Goal: Task Accomplishment & Management: Complete application form

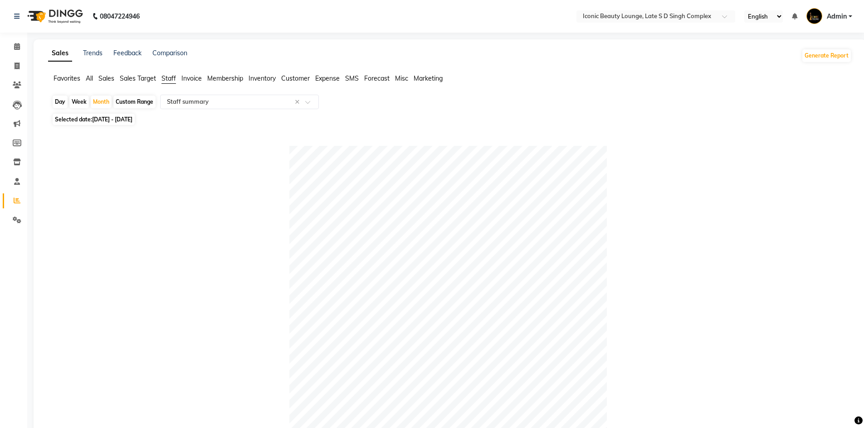
select select "full_report"
select select "csv"
click at [15, 68] on icon at bounding box center [17, 66] width 5 height 7
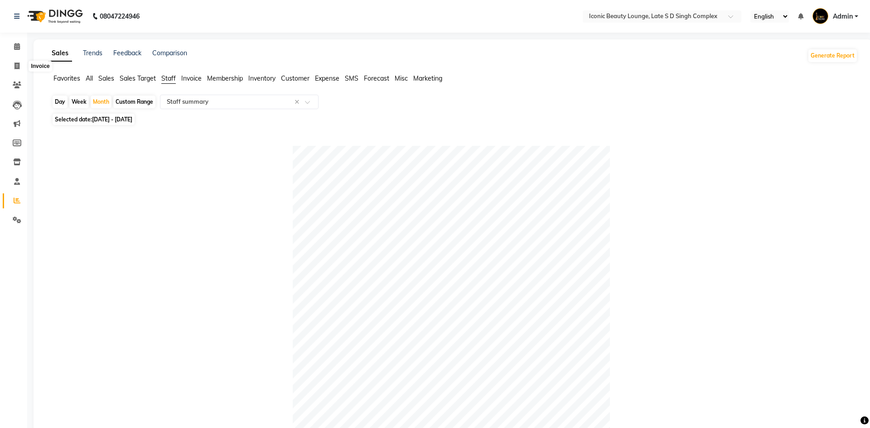
select select "6614"
select select "service"
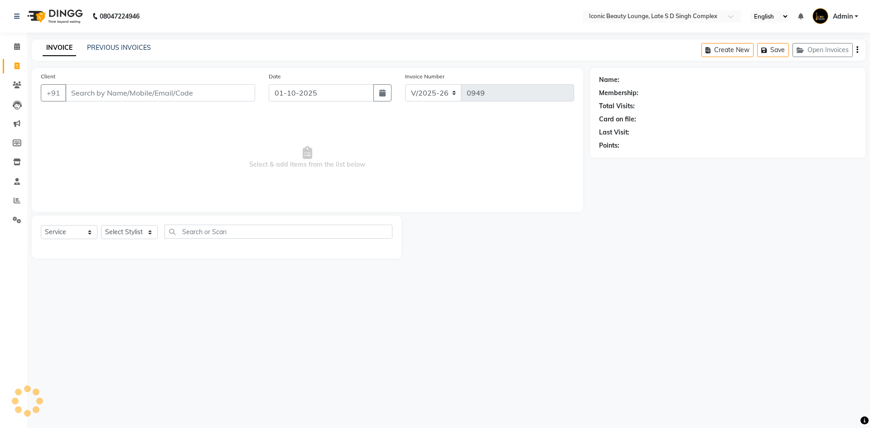
click at [88, 93] on input "Client" at bounding box center [160, 92] width 190 height 17
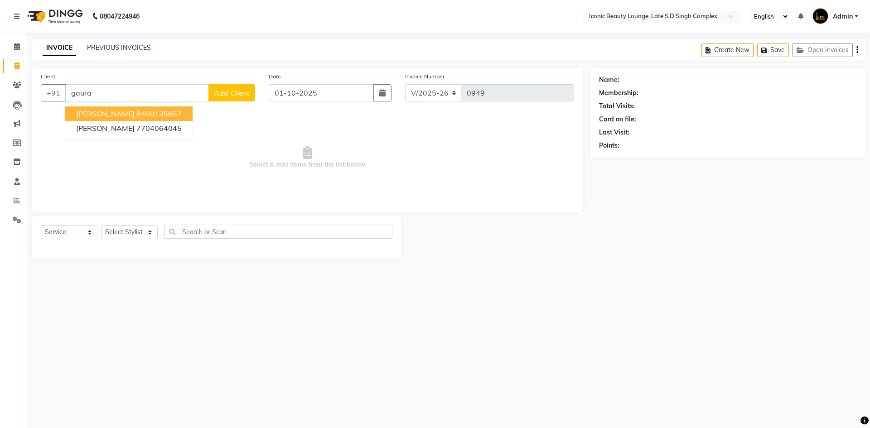
click at [168, 111] on ngb-highlight "8400135657" at bounding box center [158, 113] width 45 height 9
type input "8400135657"
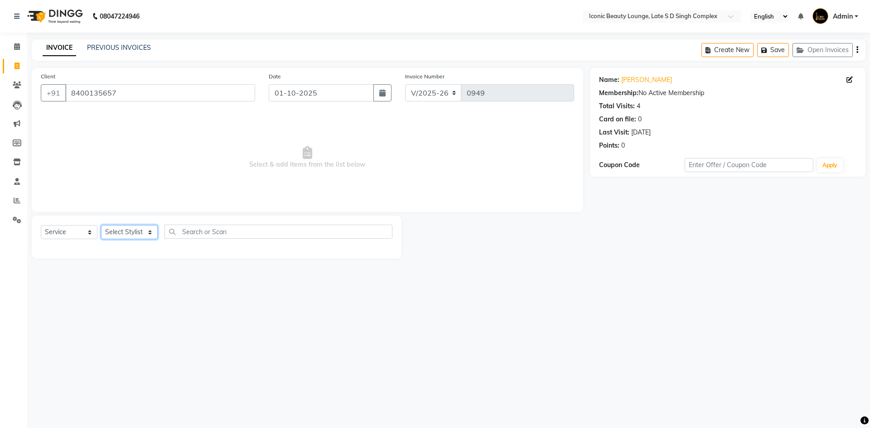
click at [137, 230] on select "Select Stylist [PERSON_NAME] [PERSON_NAME] [PERSON_NAME] [PERSON_NAME] [PERSON_…" at bounding box center [129, 232] width 57 height 14
select select "57165"
click at [101, 225] on select "Select Stylist [PERSON_NAME] [PERSON_NAME] [PERSON_NAME] [PERSON_NAME] [PERSON_…" at bounding box center [129, 232] width 57 height 14
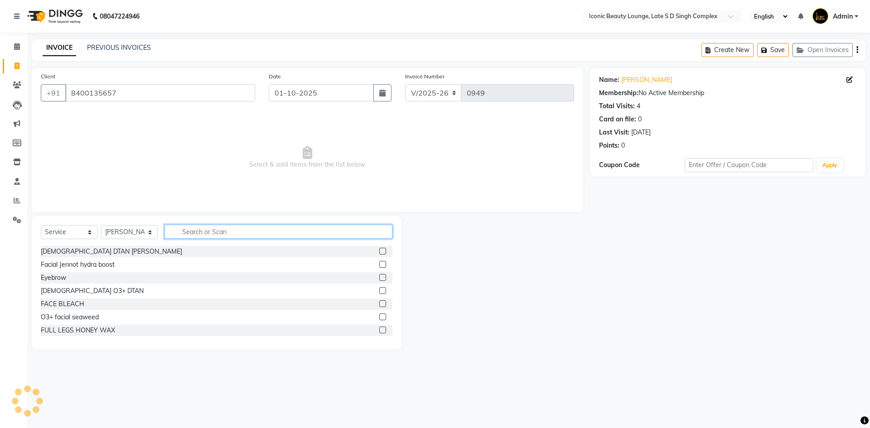
click at [209, 226] on input "text" at bounding box center [279, 232] width 228 height 14
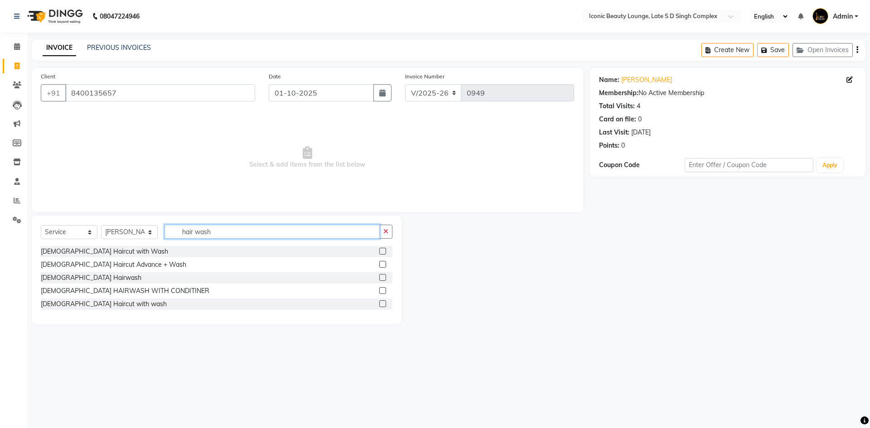
type input "hair wash"
click at [382, 277] on label at bounding box center [382, 277] width 7 height 7
click at [382, 277] on input "checkbox" at bounding box center [382, 278] width 6 height 6
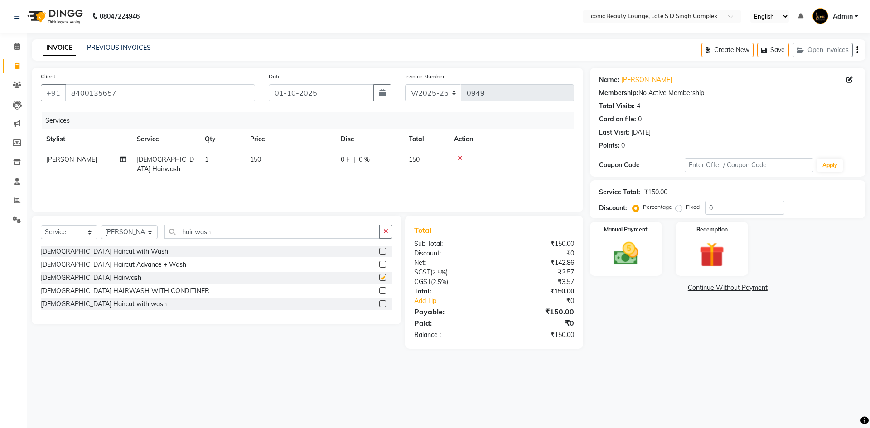
checkbox input "false"
click at [350, 165] on td "0 F | 0 %" at bounding box center [369, 165] width 68 height 30
select select "57165"
click at [407, 155] on td "0 F | 0 %" at bounding box center [419, 169] width 83 height 39
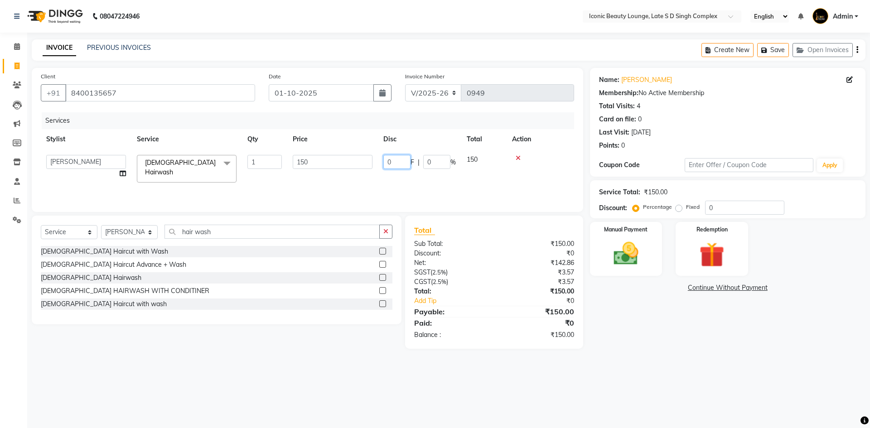
click at [407, 159] on input "0" at bounding box center [396, 162] width 27 height 14
type input "50"
click at [637, 255] on img at bounding box center [626, 254] width 42 height 30
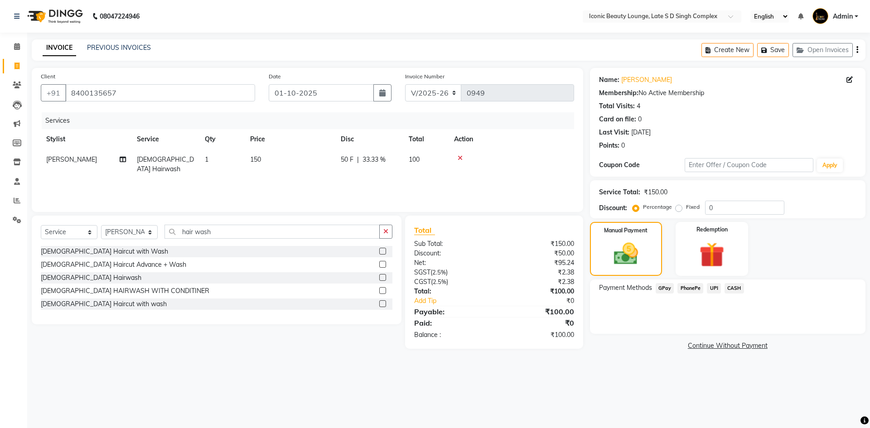
click at [728, 290] on span "CASH" at bounding box center [734, 288] width 19 height 10
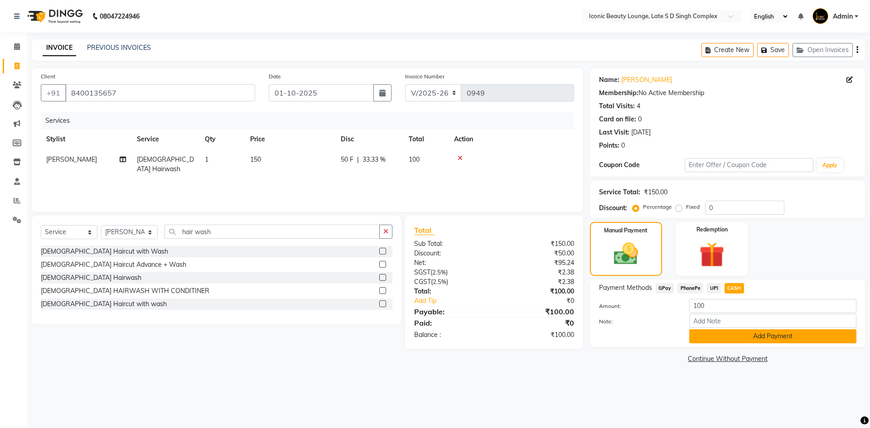
click at [715, 335] on button "Add Payment" at bounding box center [772, 337] width 167 height 14
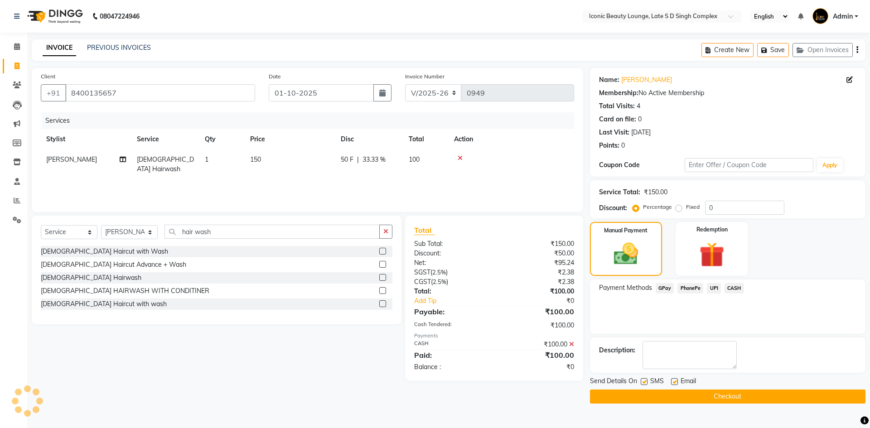
click at [709, 396] on button "Checkout" at bounding box center [728, 397] width 276 height 14
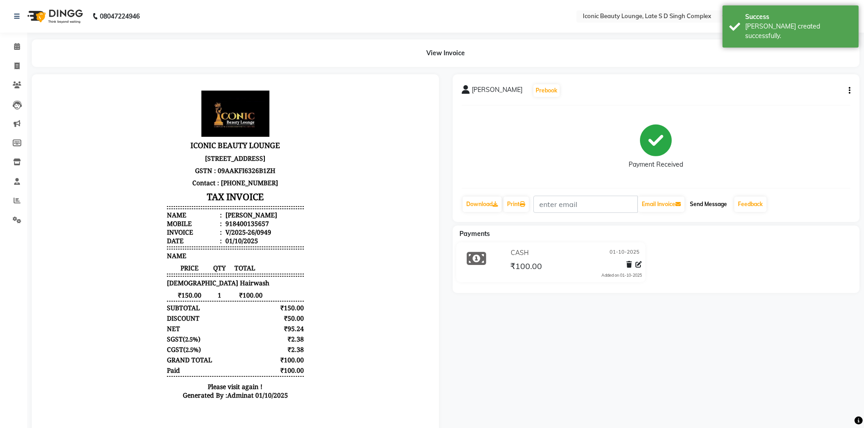
click at [701, 203] on button "Send Message" at bounding box center [708, 204] width 44 height 15
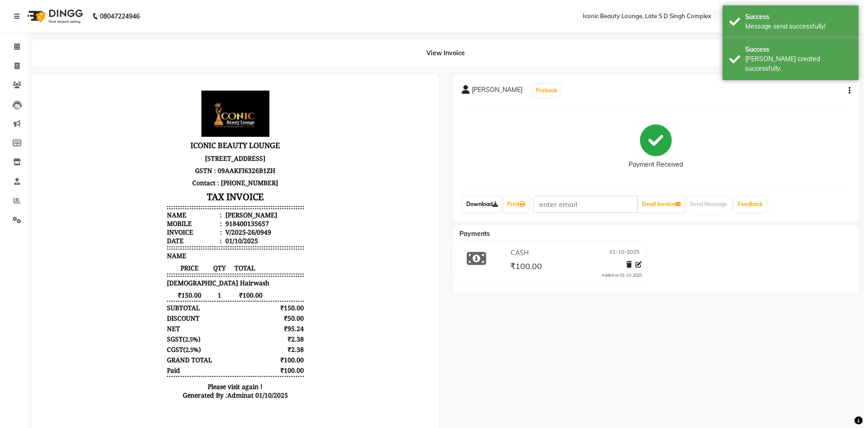
click at [482, 206] on link "Download" at bounding box center [481, 204] width 39 height 15
click at [519, 203] on link "Print" at bounding box center [515, 204] width 25 height 15
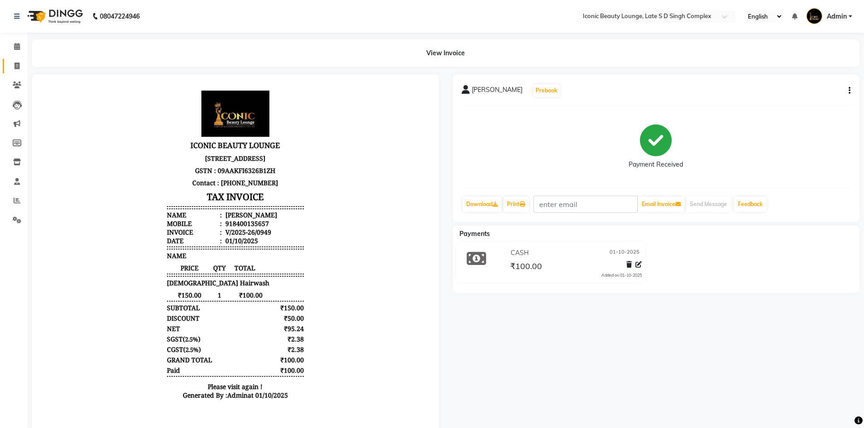
drag, startPoint x: 19, startPoint y: 59, endPoint x: 19, endPoint y: 69, distance: 10.0
click at [19, 59] on link "Invoice" at bounding box center [14, 66] width 22 height 15
select select "service"
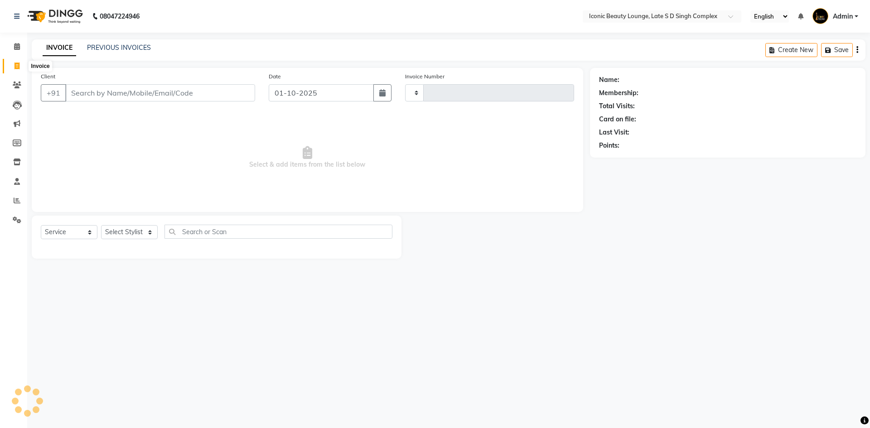
type input "0950"
select select "6614"
click at [76, 92] on input "Client" at bounding box center [160, 92] width 190 height 17
click at [101, 92] on input "Client" at bounding box center [160, 92] width 190 height 17
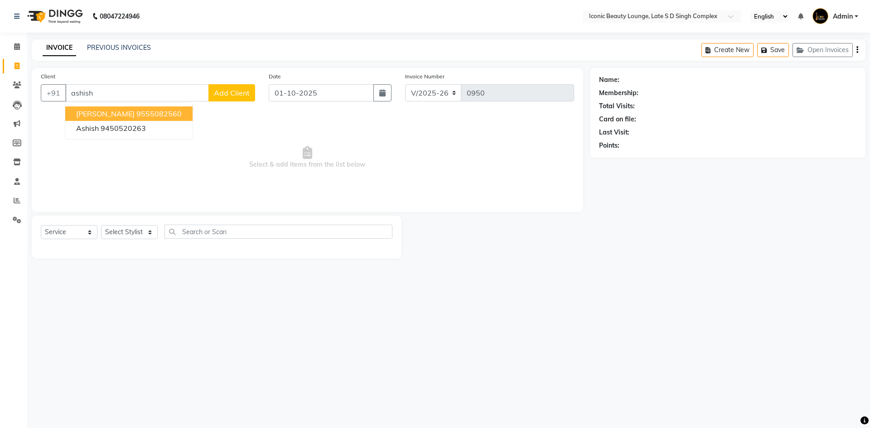
click at [110, 115] on span "[PERSON_NAME]" at bounding box center [105, 113] width 58 height 9
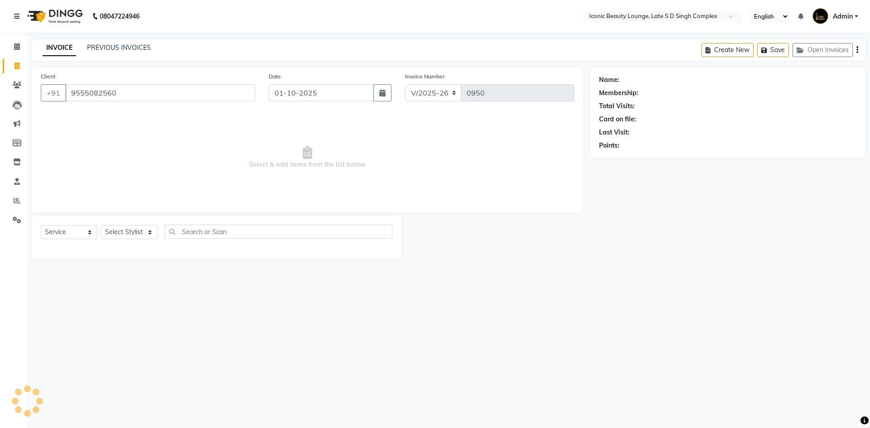
type input "9555082560"
click at [126, 236] on select "Select Stylist [PERSON_NAME] [PERSON_NAME] [PERSON_NAME] [PERSON_NAME] [PERSON_…" at bounding box center [129, 232] width 57 height 14
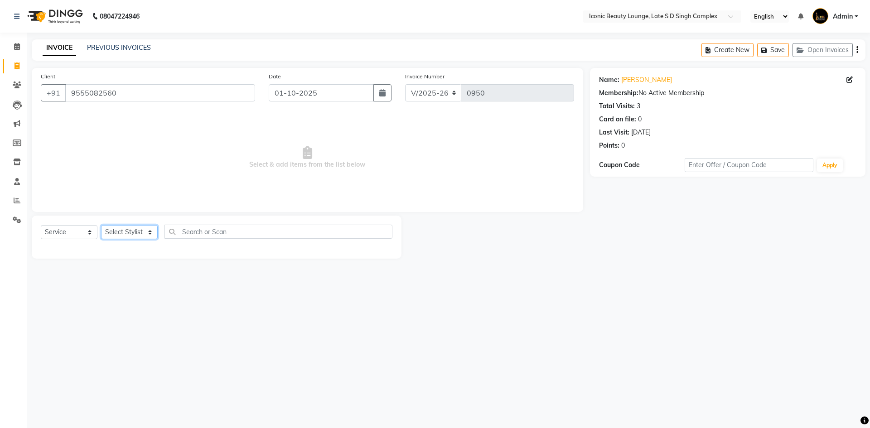
select select "57165"
click at [101, 225] on select "Select Stylist [PERSON_NAME] [PERSON_NAME] [PERSON_NAME] [PERSON_NAME] [PERSON_…" at bounding box center [129, 232] width 57 height 14
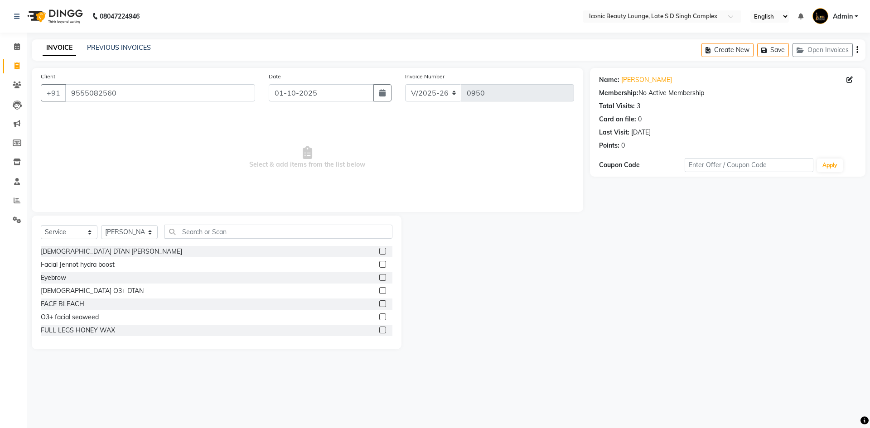
drag, startPoint x: 292, startPoint y: 219, endPoint x: 292, endPoint y: 228, distance: 9.1
click at [292, 221] on div "Select Service Product Membership Package Voucher Prepaid Gift Card Select Styl…" at bounding box center [217, 283] width 370 height 134
click at [292, 228] on input "text" at bounding box center [279, 232] width 228 height 14
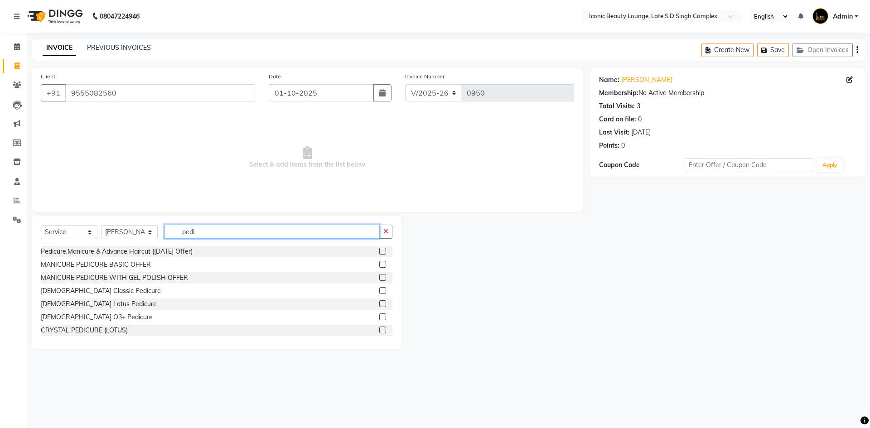
type input "pedi"
click at [379, 289] on label at bounding box center [382, 290] width 7 height 7
click at [379, 289] on input "checkbox" at bounding box center [382, 291] width 6 height 6
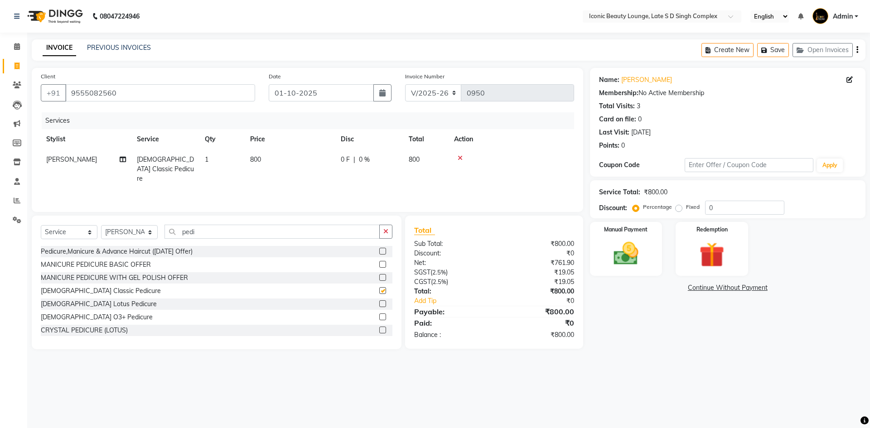
checkbox input "false"
click at [388, 233] on icon "button" at bounding box center [385, 231] width 5 height 6
click at [457, 159] on div at bounding box center [511, 158] width 115 height 6
click at [461, 160] on icon at bounding box center [460, 158] width 5 height 6
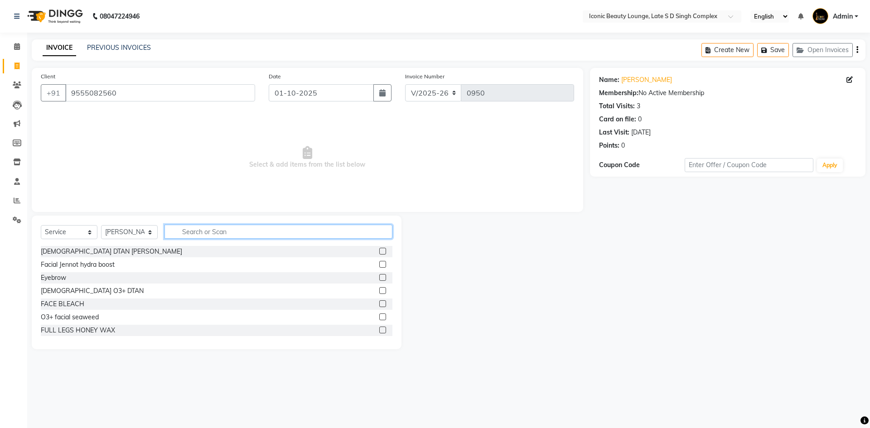
click at [333, 232] on input "text" at bounding box center [279, 232] width 228 height 14
type input "pedicure"
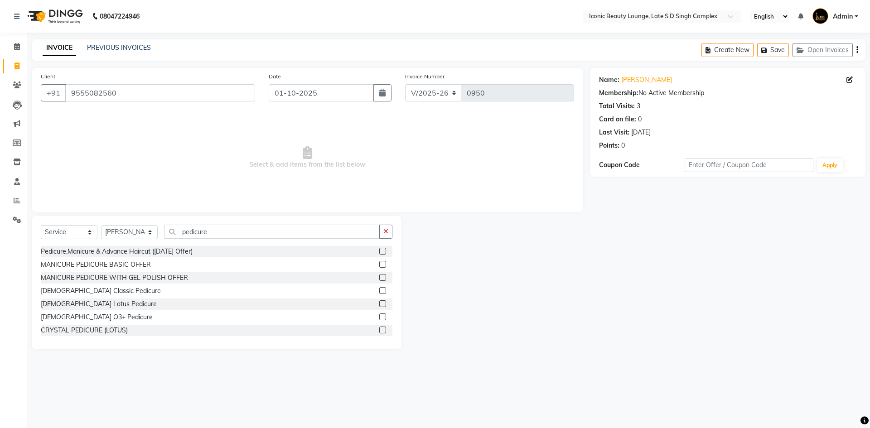
click at [379, 304] on label at bounding box center [382, 304] width 7 height 7
click at [379, 304] on input "checkbox" at bounding box center [382, 304] width 6 height 6
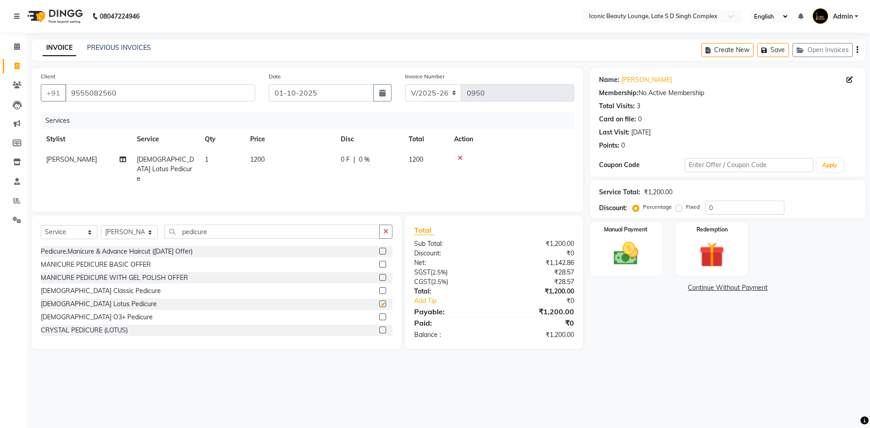
checkbox input "false"
click at [314, 165] on td "1200" at bounding box center [290, 169] width 91 height 39
select select "57165"
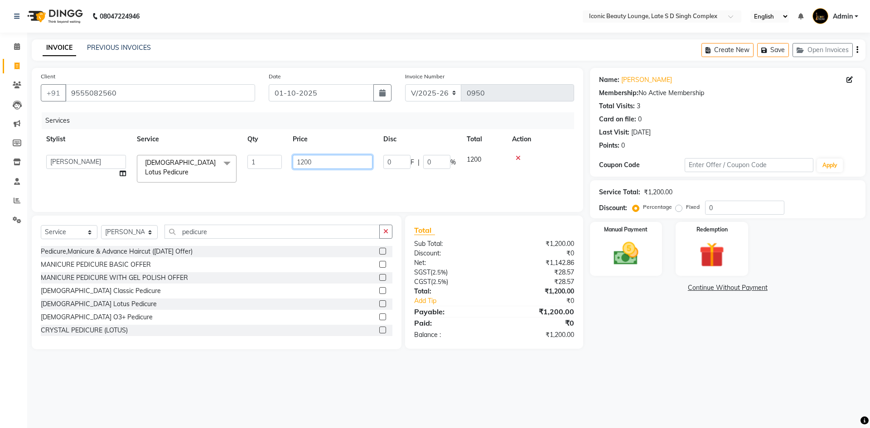
click at [314, 164] on input "1200" at bounding box center [333, 162] width 80 height 14
type input "1"
type input "800"
click at [386, 234] on icon "button" at bounding box center [385, 231] width 5 height 6
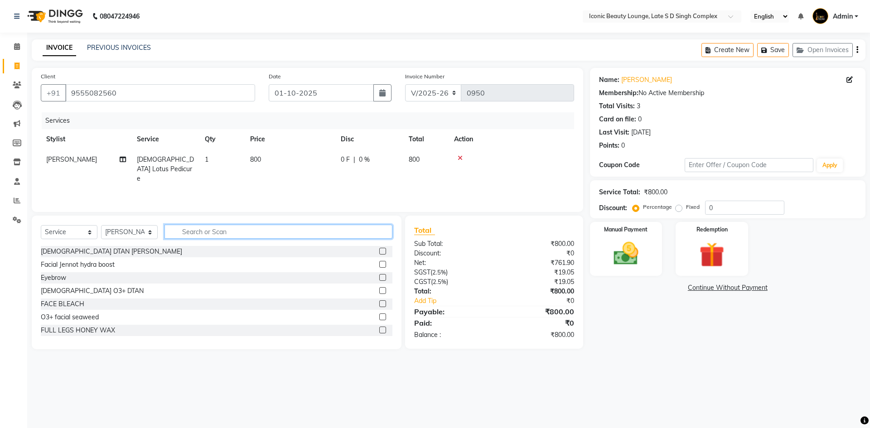
click at [371, 231] on input "text" at bounding box center [279, 232] width 228 height 14
click at [133, 238] on select "Select Stylist [PERSON_NAME] [PERSON_NAME] [PERSON_NAME] [PERSON_NAME] [PERSON_…" at bounding box center [129, 232] width 57 height 14
select select "50974"
click at [101, 225] on select "Select Stylist [PERSON_NAME] [PERSON_NAME] [PERSON_NAME] [PERSON_NAME] [PERSON_…" at bounding box center [129, 232] width 57 height 14
click at [136, 232] on select "Select Stylist [PERSON_NAME] [PERSON_NAME] [PERSON_NAME] [PERSON_NAME] [PERSON_…" at bounding box center [129, 232] width 57 height 14
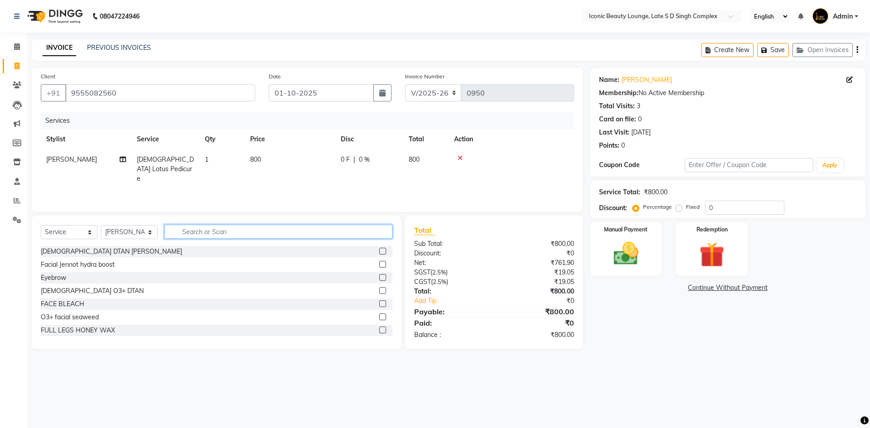
click at [204, 236] on input "text" at bounding box center [279, 232] width 228 height 14
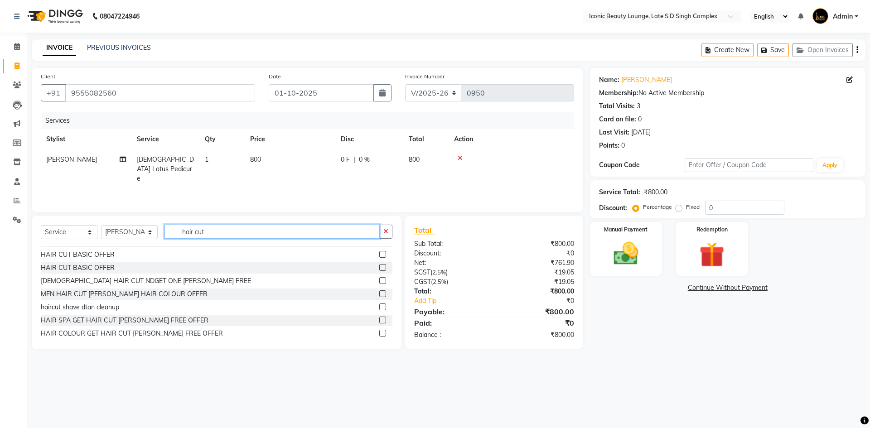
scroll to position [91, 0]
type input "hair cut"
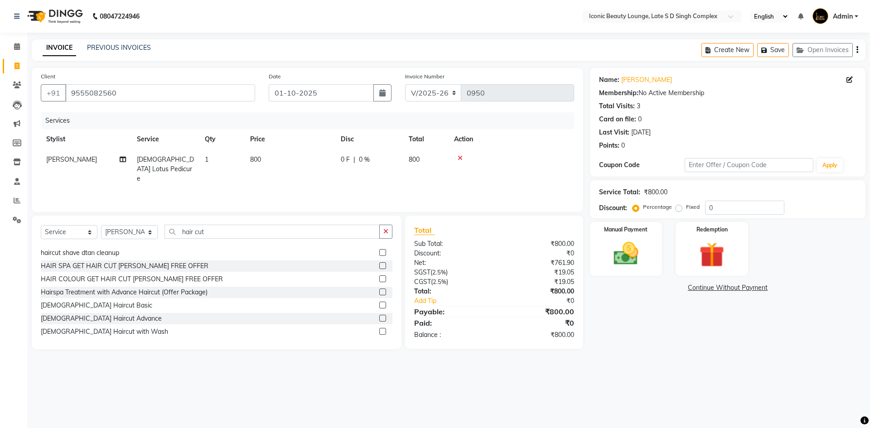
click at [379, 318] on label at bounding box center [382, 318] width 7 height 7
click at [379, 318] on input "checkbox" at bounding box center [382, 319] width 6 height 6
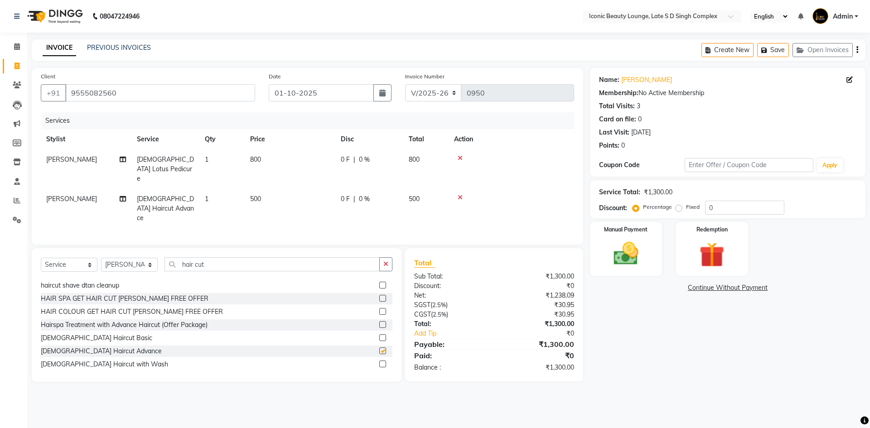
checkbox input "false"
click at [356, 194] on td "0 F | 0 %" at bounding box center [369, 208] width 68 height 39
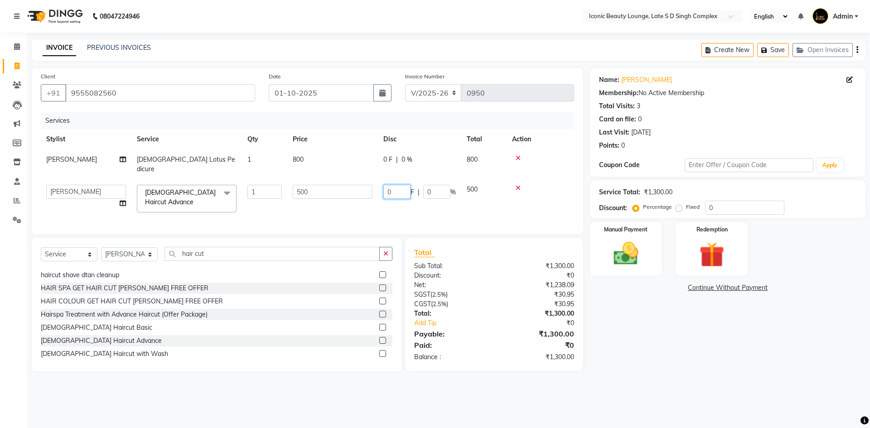
click at [396, 185] on input "0" at bounding box center [396, 192] width 27 height 14
type input "250"
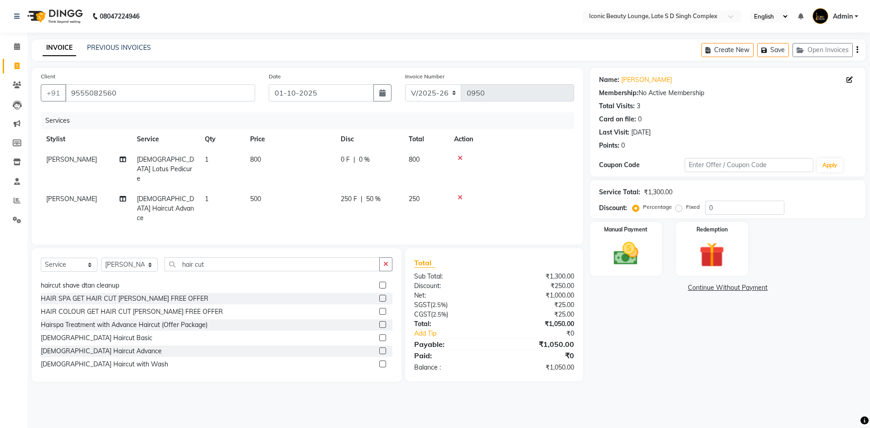
click at [387, 160] on div "0 F | 0 %" at bounding box center [369, 160] width 57 height 10
select select "57165"
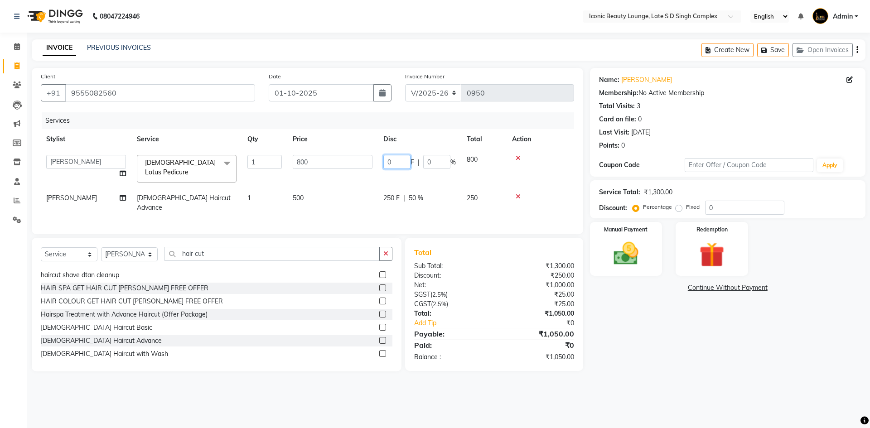
click at [387, 160] on input "0" at bounding box center [396, 162] width 27 height 14
type input "600"
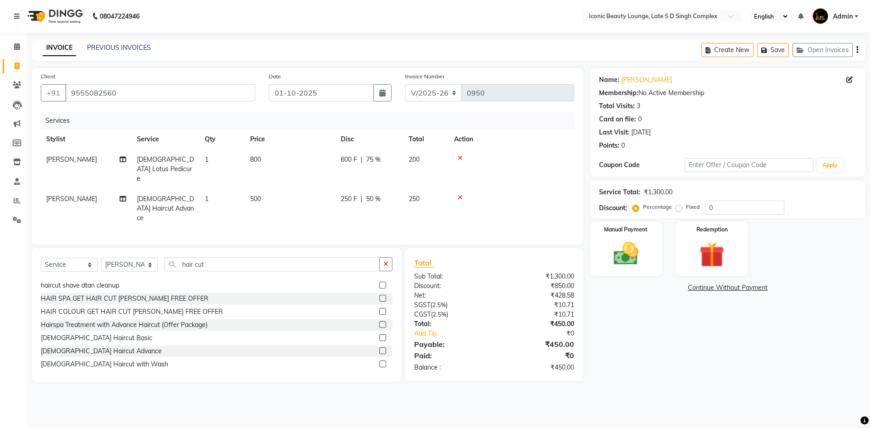
click at [488, 257] on div "Total Sub Total: ₹1,300.00 Discount: ₹850.00 Net: ₹428.58 SGST ( 2.5% ) ₹10.71 …" at bounding box center [494, 314] width 160 height 115
drag, startPoint x: 124, startPoint y: 253, endPoint x: 122, endPoint y: 259, distance: 6.2
click at [124, 258] on select "Select Stylist [PERSON_NAME] [PERSON_NAME] [PERSON_NAME] [PERSON_NAME] [PERSON_…" at bounding box center [129, 265] width 57 height 14
select select "50976"
click at [101, 258] on select "Select Stylist [PERSON_NAME] [PERSON_NAME] [PERSON_NAME] [PERSON_NAME] [PERSON_…" at bounding box center [129, 265] width 57 height 14
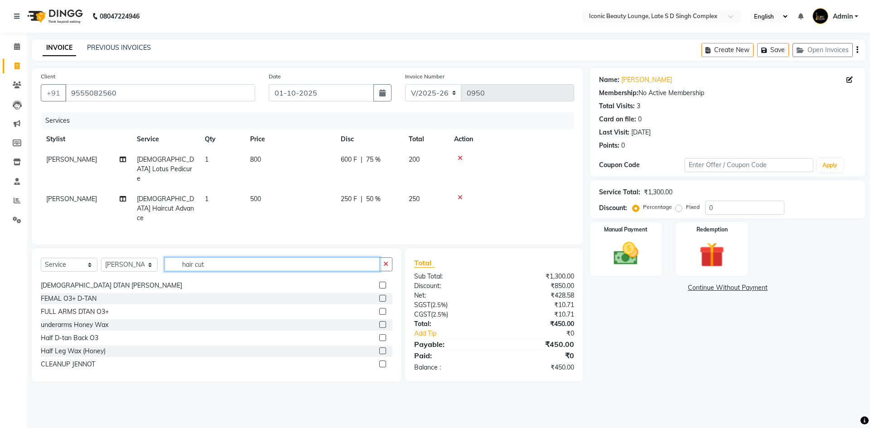
click at [199, 257] on input "hair cut" at bounding box center [272, 264] width 215 height 14
click at [257, 257] on input "hair cut" at bounding box center [272, 264] width 215 height 14
type input "h"
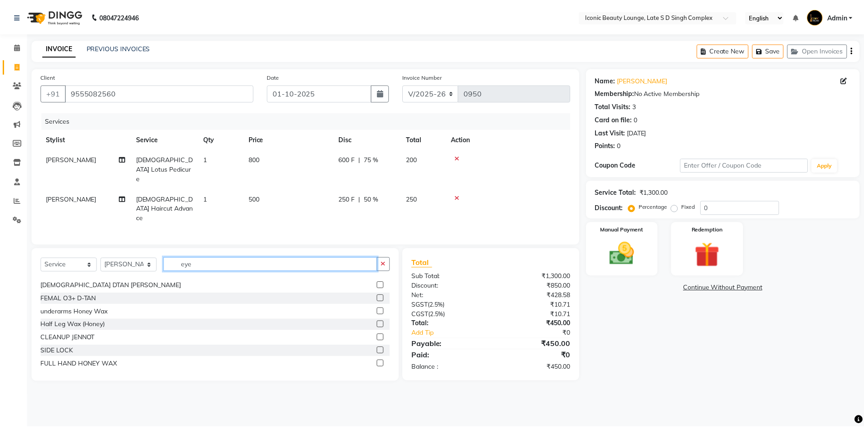
scroll to position [0, 0]
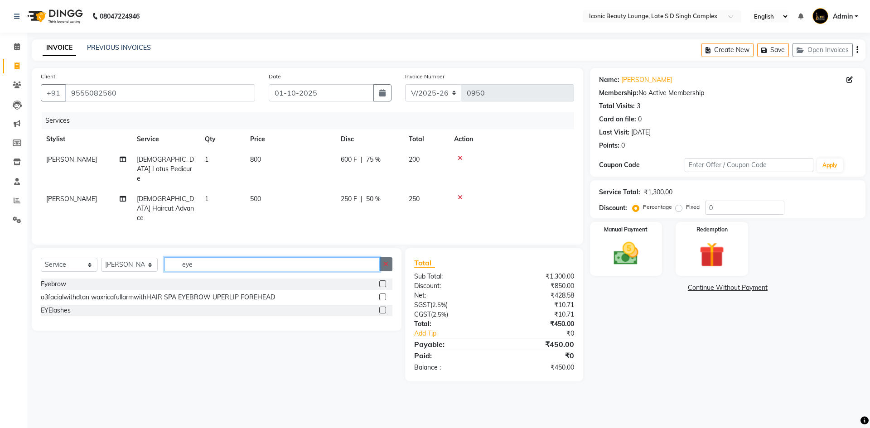
type input "eye"
click at [382, 257] on button "button" at bounding box center [385, 264] width 13 height 14
type input "eye"
click at [383, 281] on label at bounding box center [382, 284] width 7 height 7
click at [383, 282] on input "checkbox" at bounding box center [382, 285] width 6 height 6
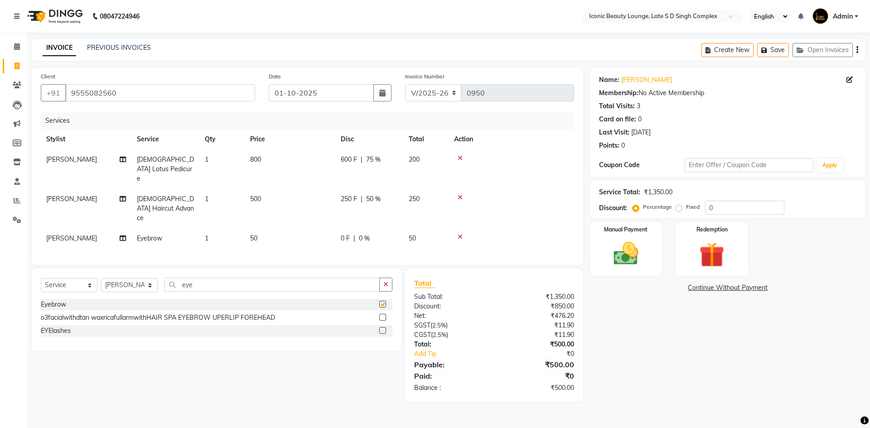
checkbox input "false"
click at [630, 263] on img at bounding box center [626, 254] width 42 height 30
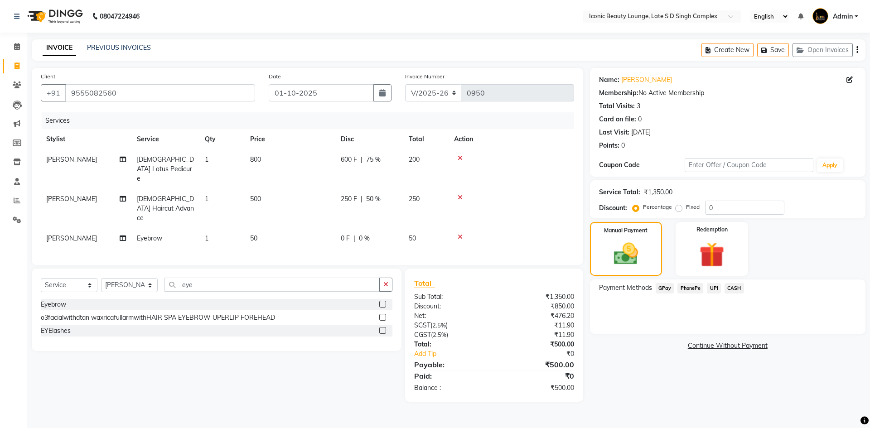
click at [711, 288] on span "UPI" at bounding box center [714, 288] width 14 height 10
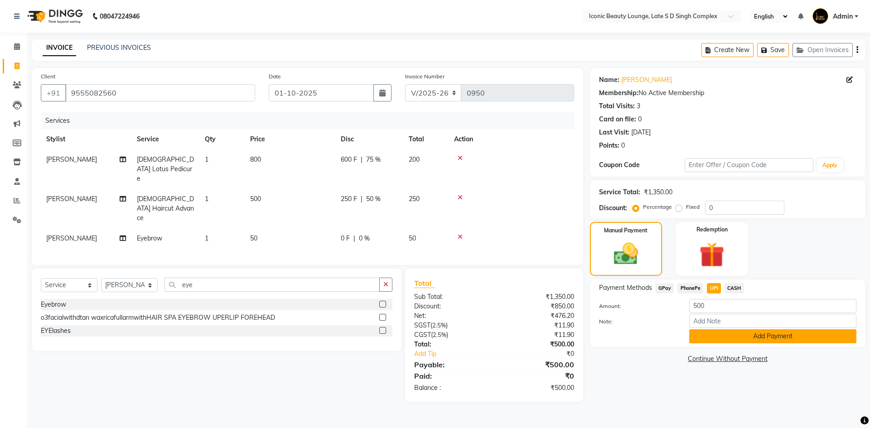
click at [727, 342] on button "Add Payment" at bounding box center [772, 337] width 167 height 14
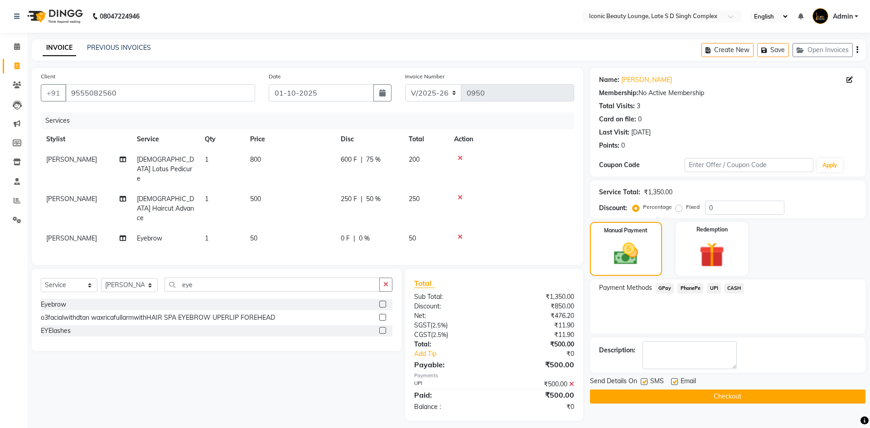
click at [720, 396] on button "Checkout" at bounding box center [728, 397] width 276 height 14
click at [720, 396] on div "Checkout" at bounding box center [728, 397] width 276 height 14
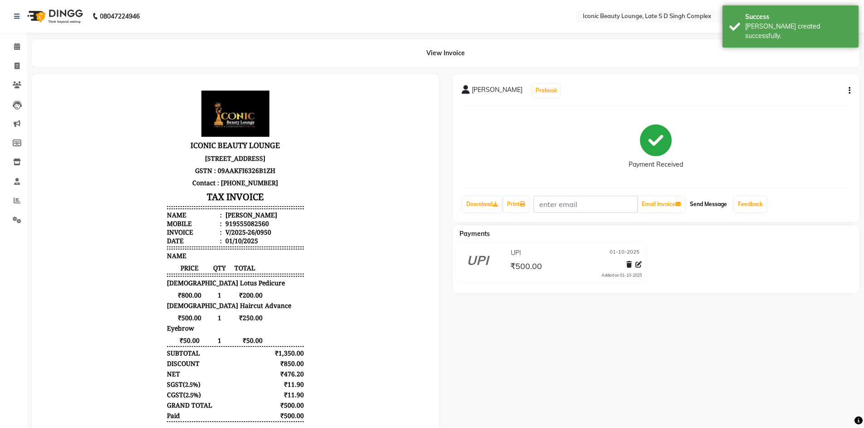
click at [720, 204] on button "Send Message" at bounding box center [708, 204] width 44 height 15
drag, startPoint x: 720, startPoint y: 204, endPoint x: 711, endPoint y: 213, distance: 13.1
click at [721, 204] on button "Send Message" at bounding box center [708, 204] width 44 height 15
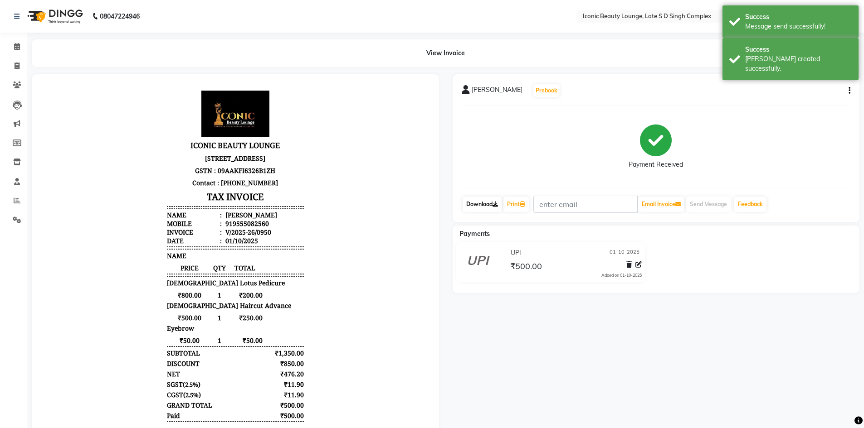
click at [487, 199] on link "Download" at bounding box center [481, 204] width 39 height 15
click at [520, 204] on link "Print" at bounding box center [515, 204] width 25 height 15
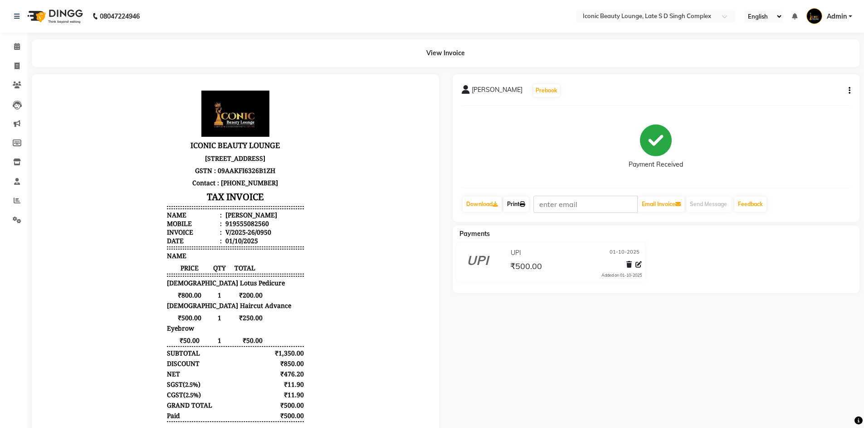
click at [525, 202] on icon at bounding box center [521, 204] width 5 height 5
click at [10, 64] on span at bounding box center [17, 66] width 16 height 10
select select "service"
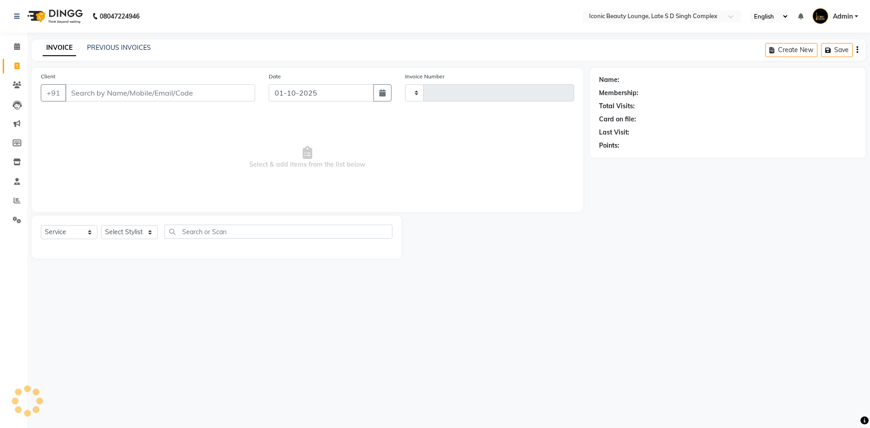
type input "0951"
select select "6614"
click at [117, 46] on link "PREVIOUS INVOICES" at bounding box center [119, 48] width 64 height 8
